Goal: Task Accomplishment & Management: Manage account settings

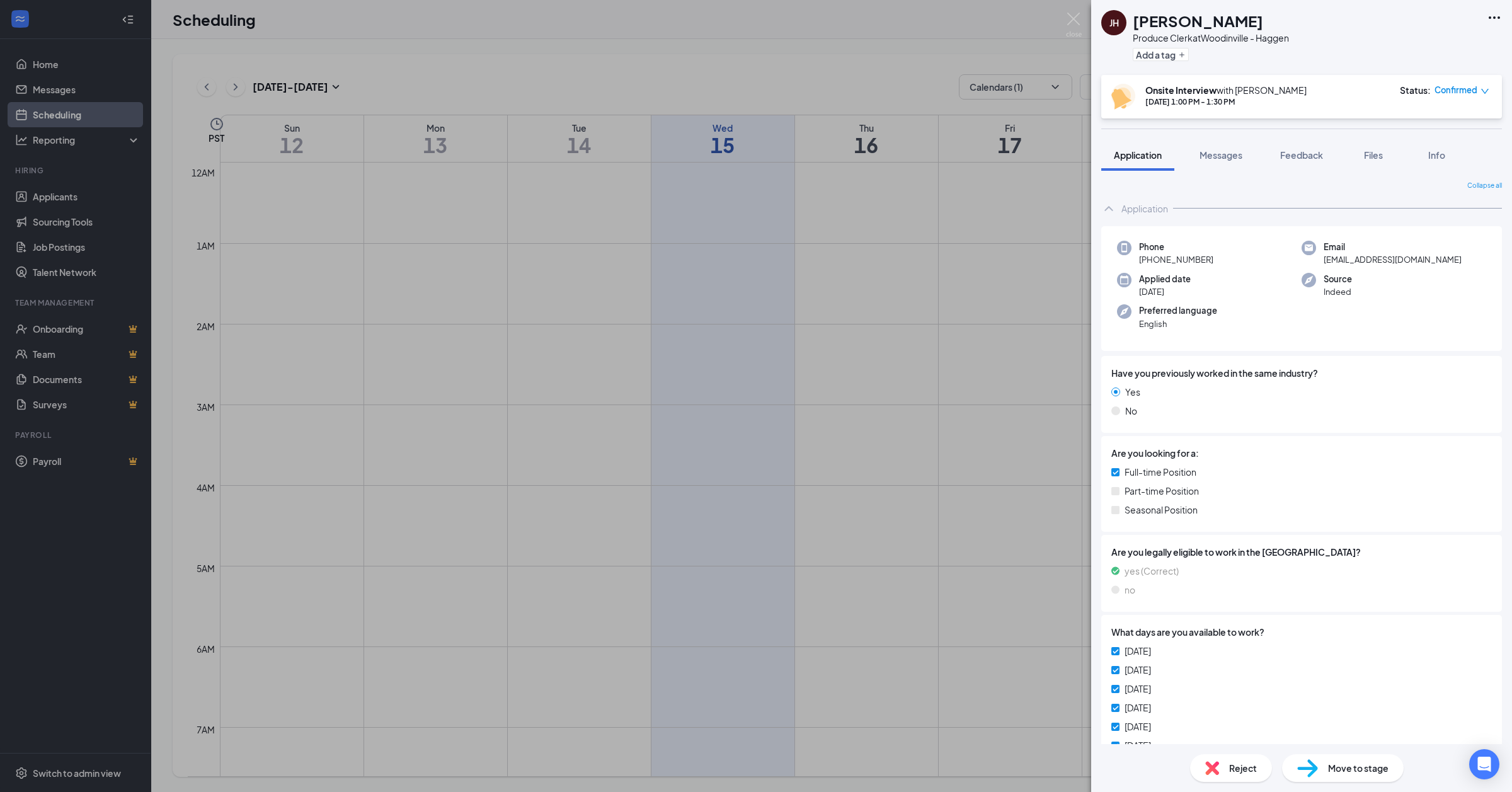
scroll to position [855, 0]
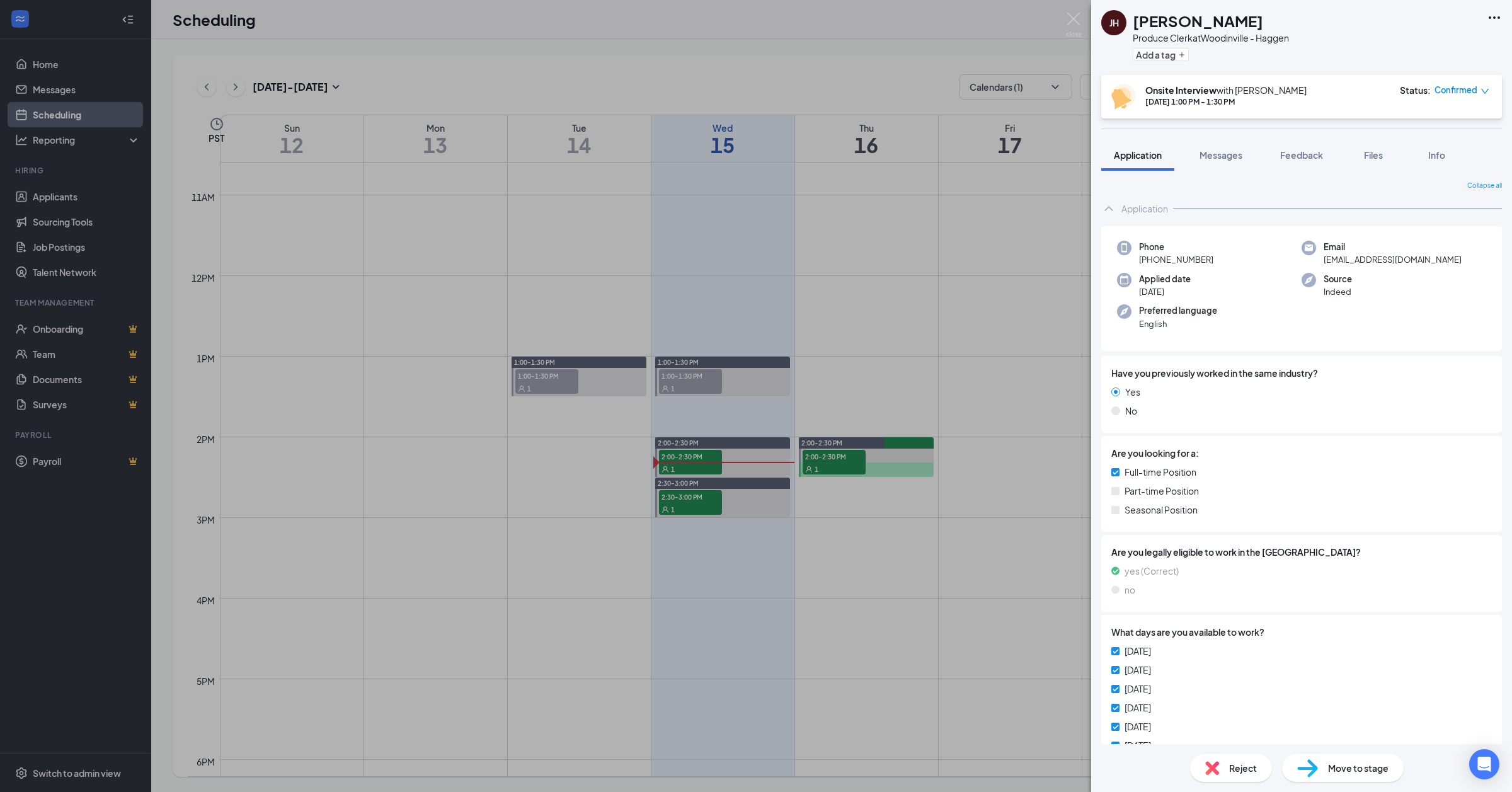
click at [701, 455] on div "[PERSON_NAME] Produce Clerk at [GEOGRAPHIC_DATA] - Haggen Add a tag Onsite Inte…" at bounding box center [756, 396] width 1512 height 792
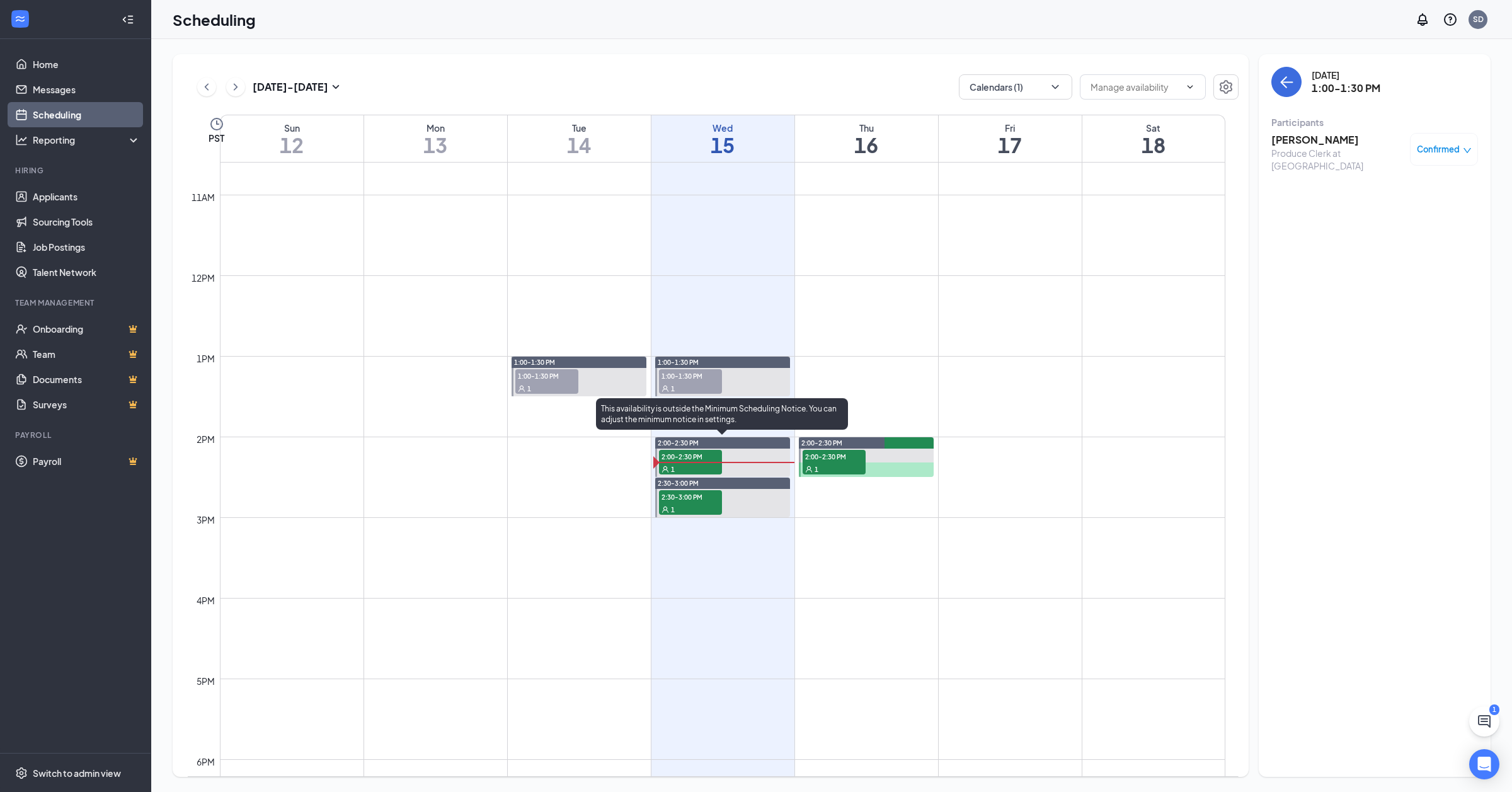
click at [701, 455] on span "2:00-2:30 PM" at bounding box center [690, 456] width 63 height 13
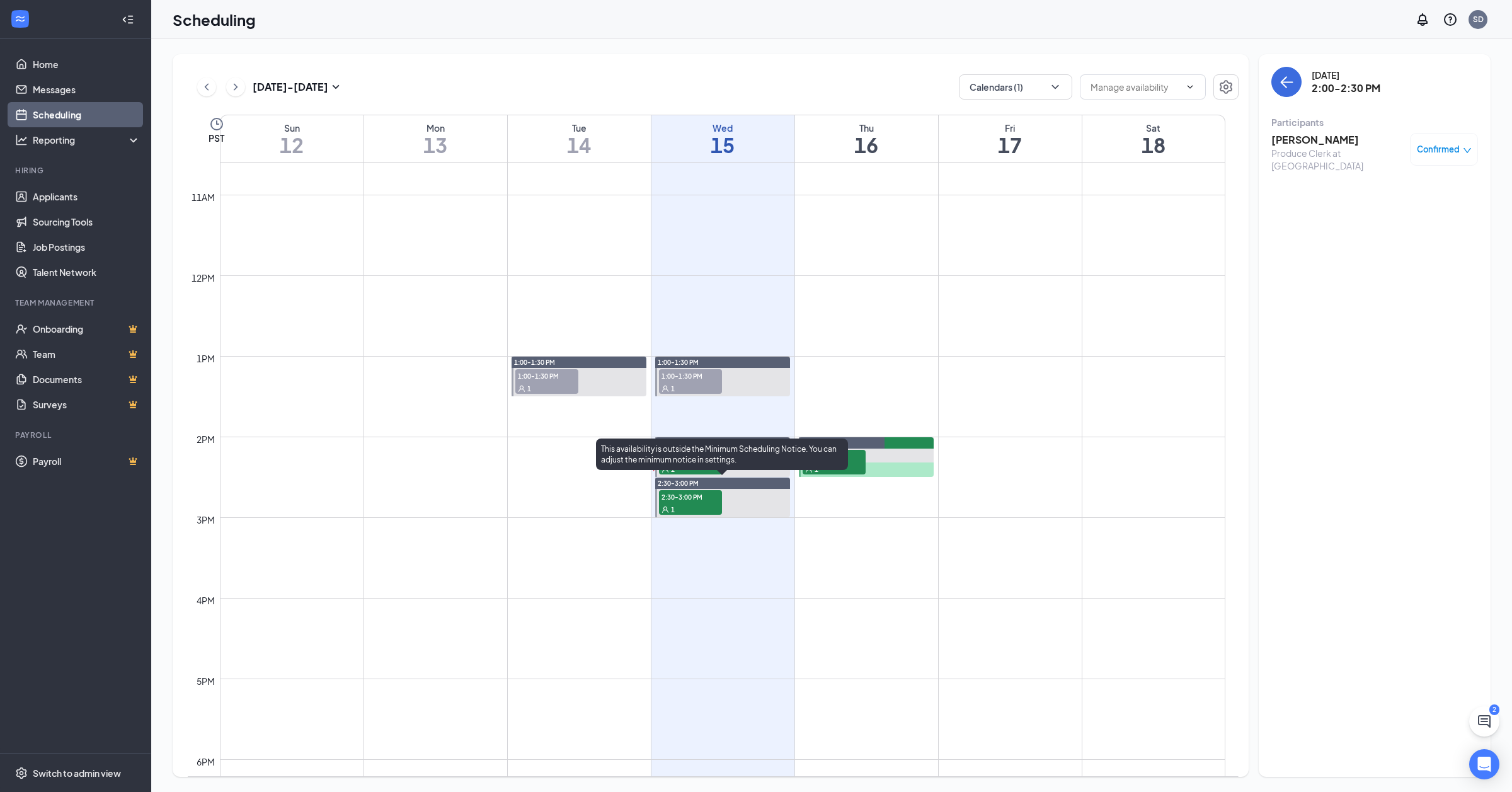
click at [679, 508] on div "1" at bounding box center [690, 509] width 63 height 13
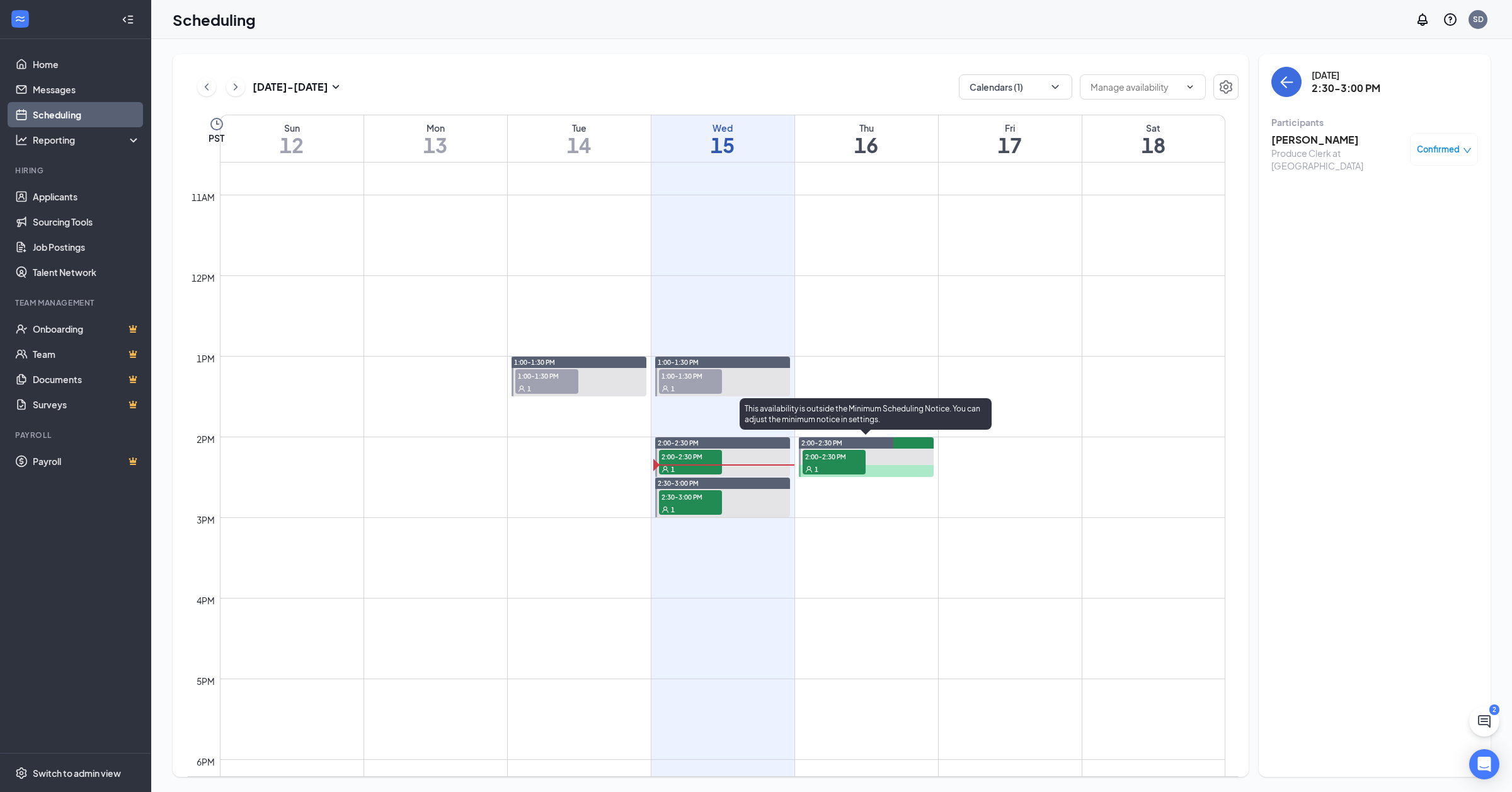
click at [834, 466] on div "1" at bounding box center [834, 469] width 63 height 13
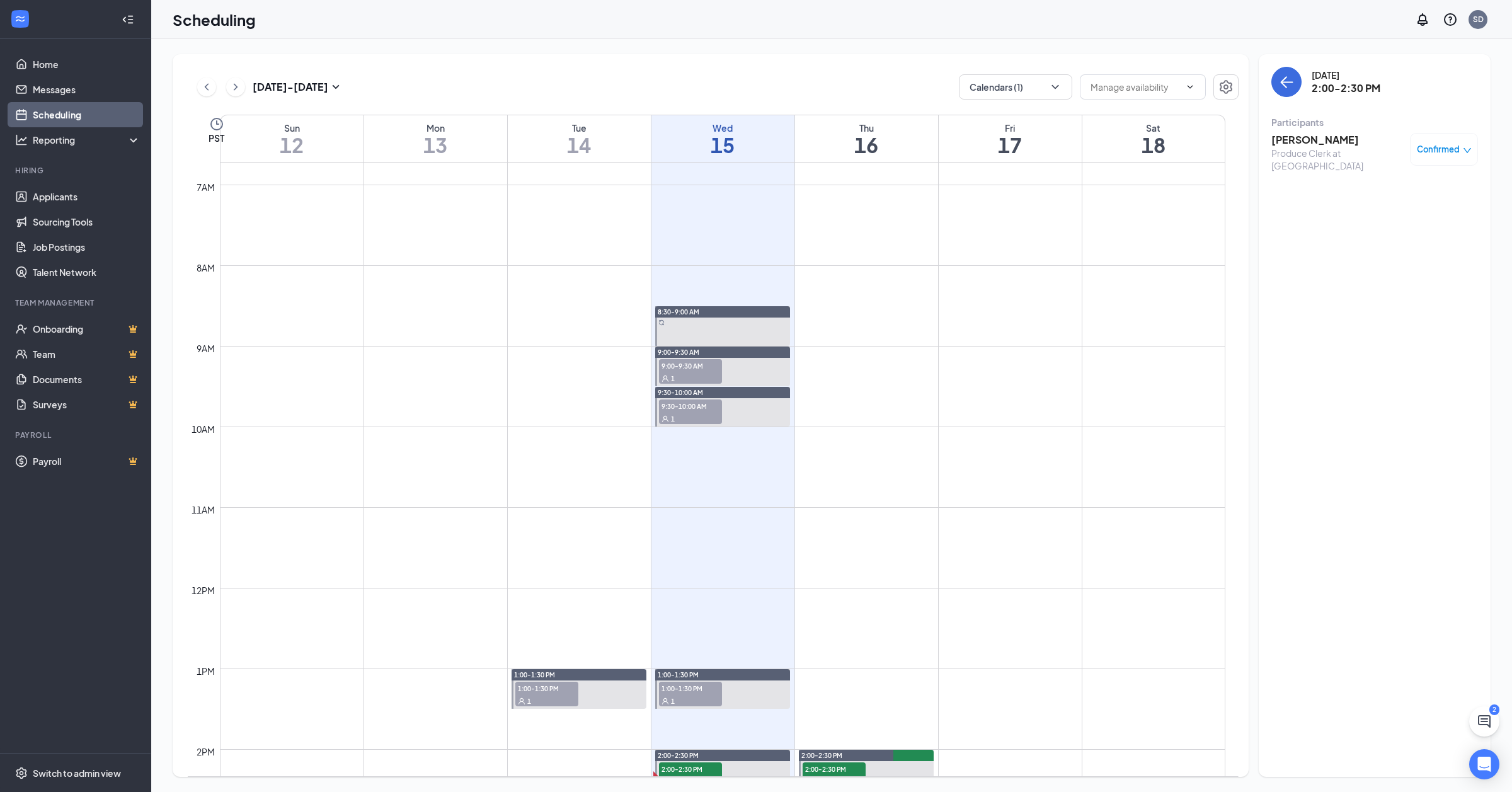
scroll to position [855, 0]
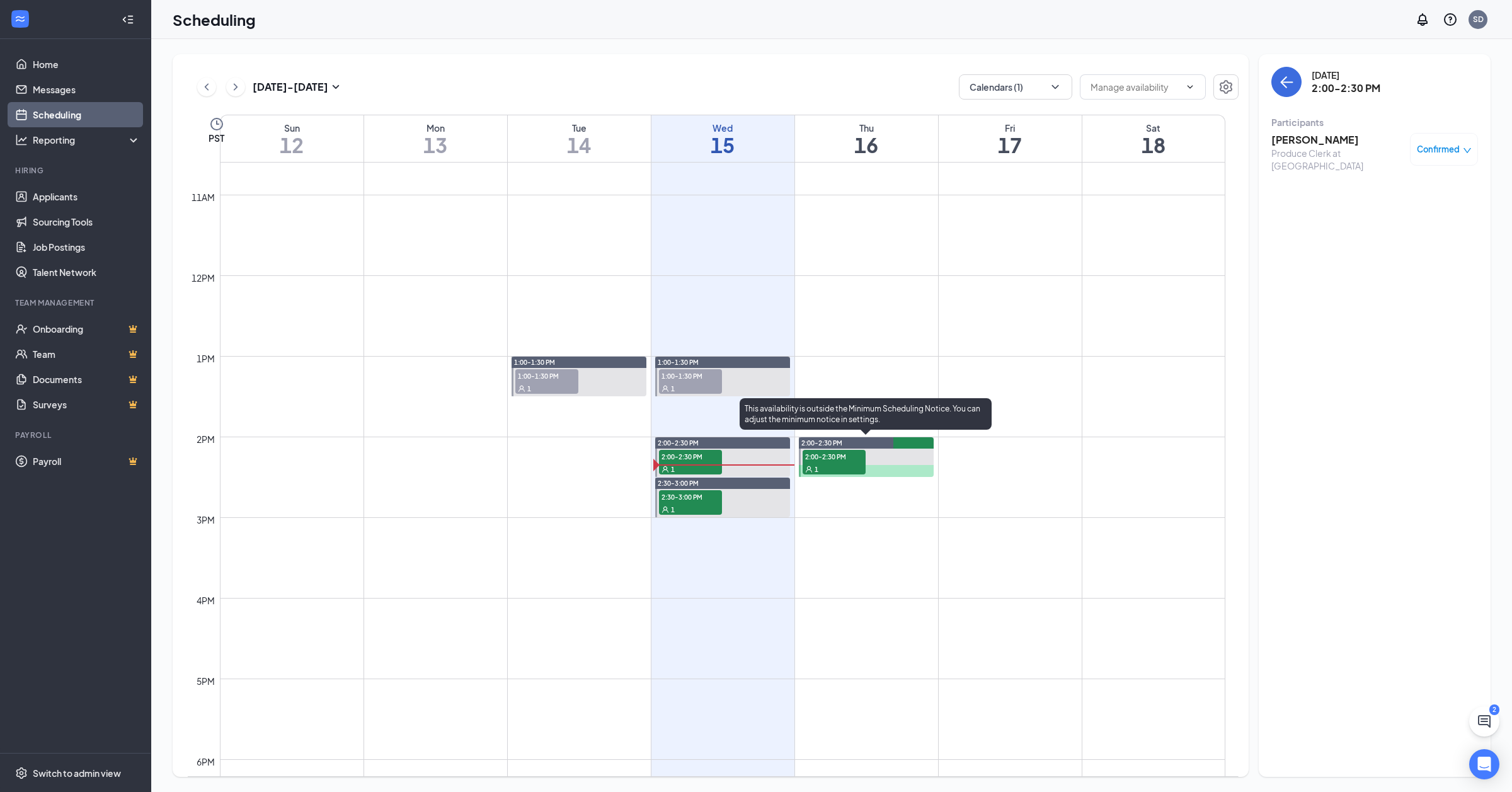
click at [851, 458] on span "2:00-2:30 PM" at bounding box center [834, 456] width 63 height 13
click at [821, 457] on span "2:00-2:30 PM" at bounding box center [834, 456] width 63 height 13
click at [1308, 139] on h3 "[PERSON_NAME]" at bounding box center [1337, 139] width 132 height 14
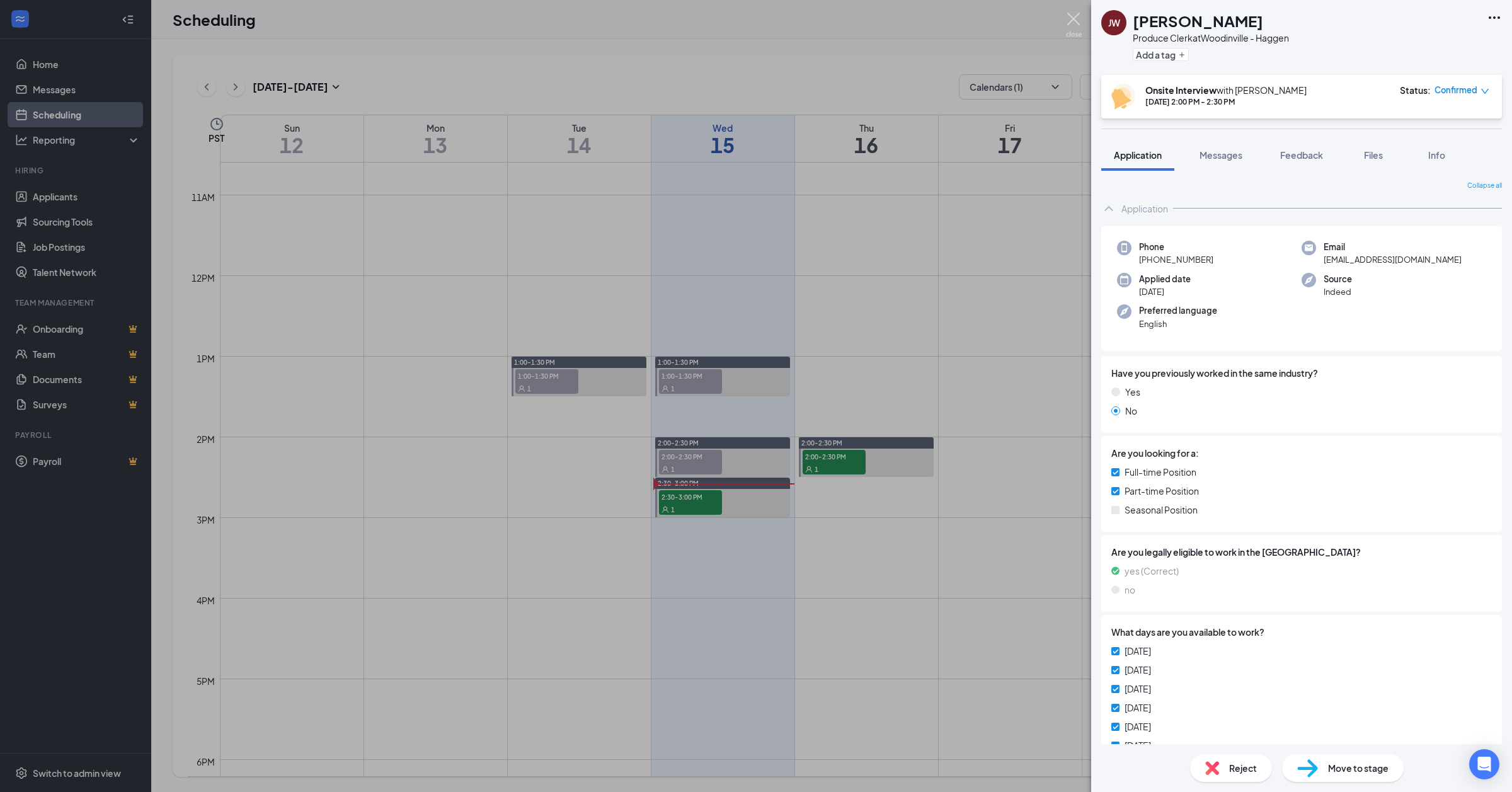
click at [1076, 22] on img at bounding box center [1074, 25] width 16 height 24
